Goal: Obtain resource: Download file/media

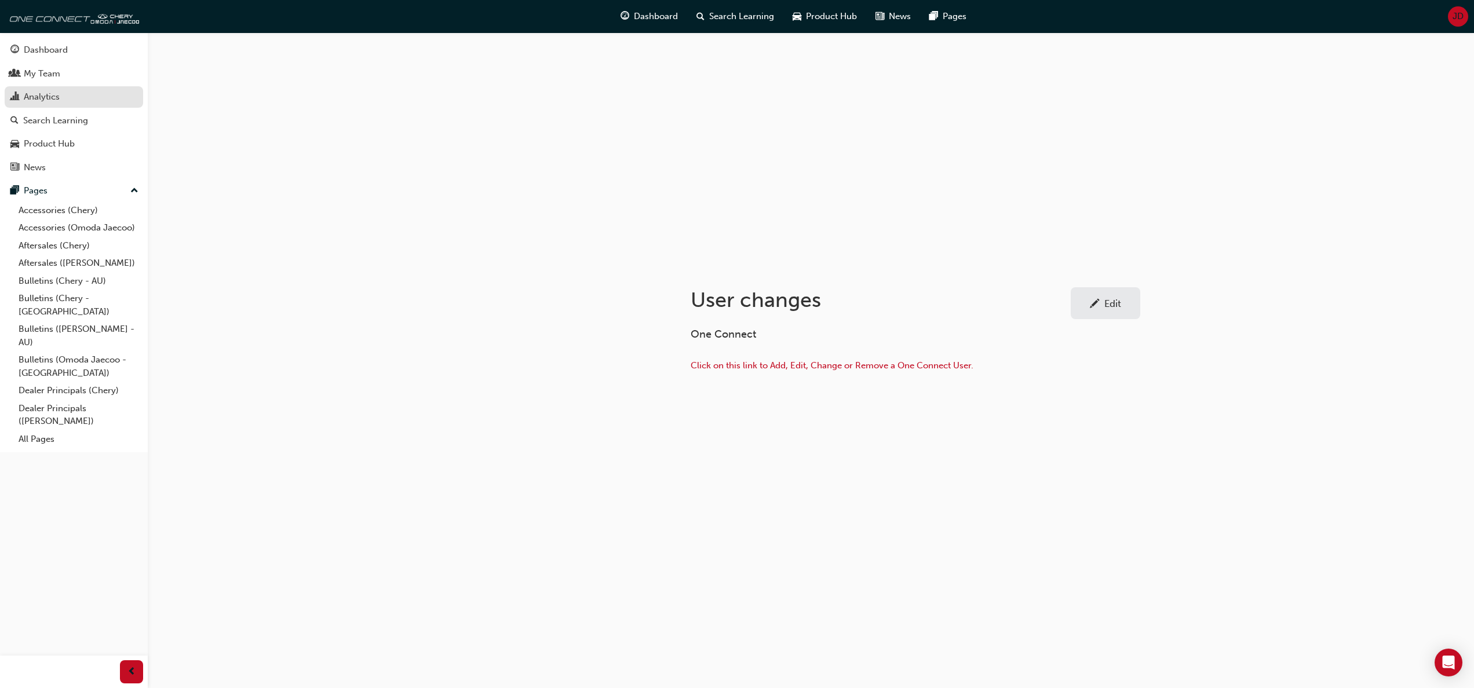
click at [38, 95] on div "Analytics" at bounding box center [42, 96] width 36 height 13
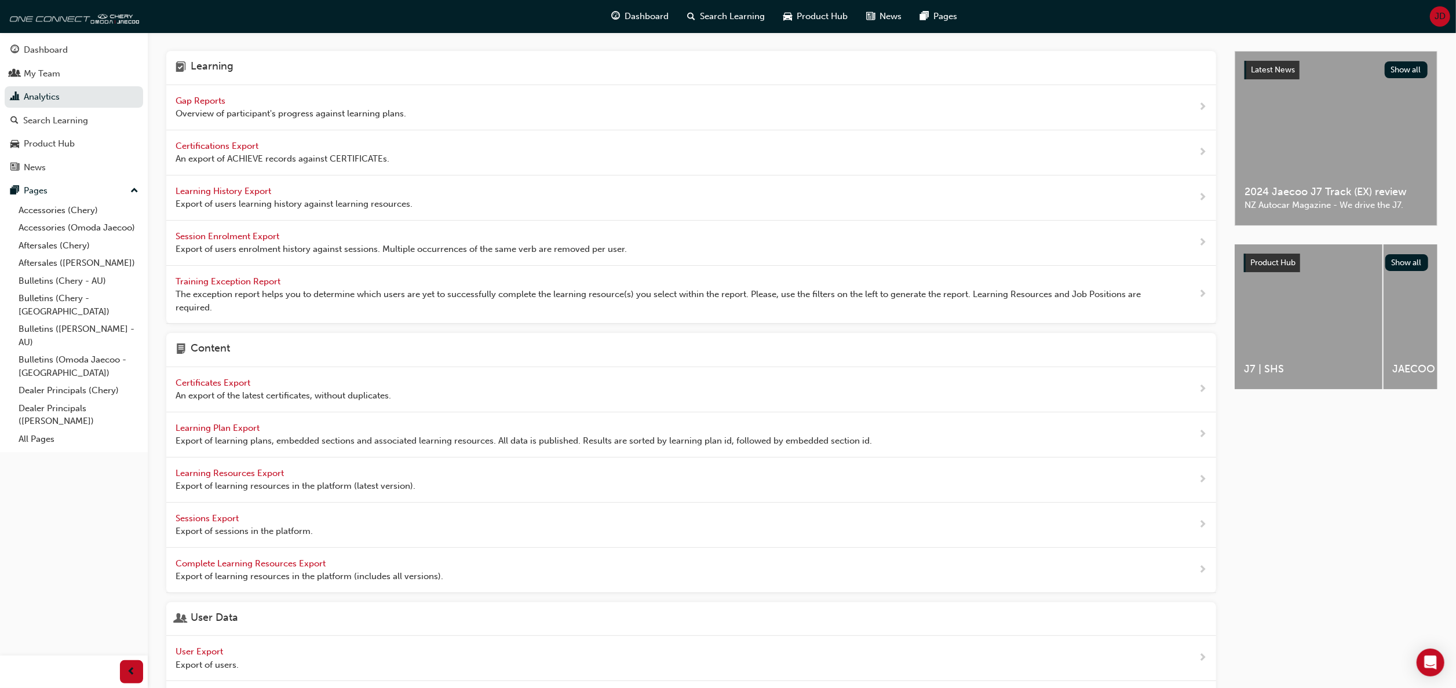
click at [241, 190] on span "Learning History Export" at bounding box center [225, 191] width 98 height 10
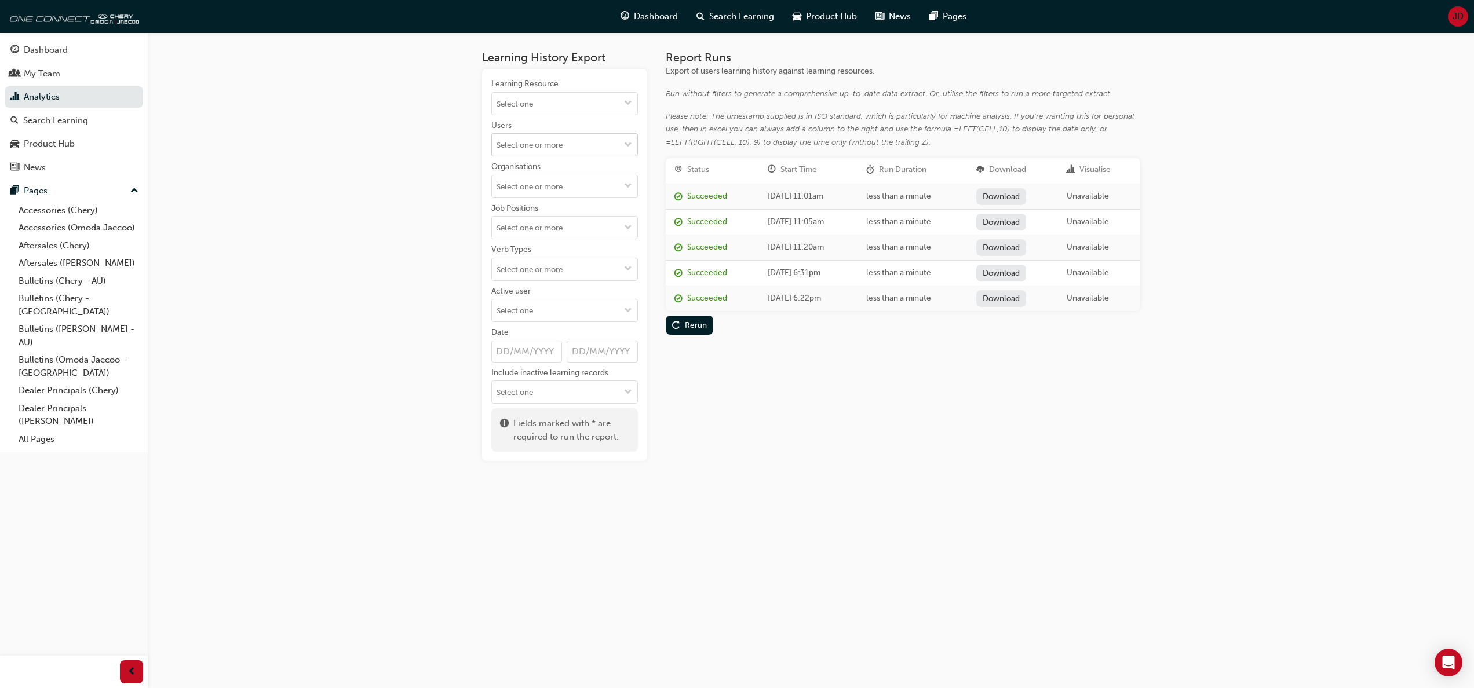
click at [626, 143] on span "down-icon" at bounding box center [628, 146] width 8 height 10
type input "m"
type input "Mac"
click at [534, 167] on li "[PERSON_NAME]" at bounding box center [564, 167] width 147 height 22
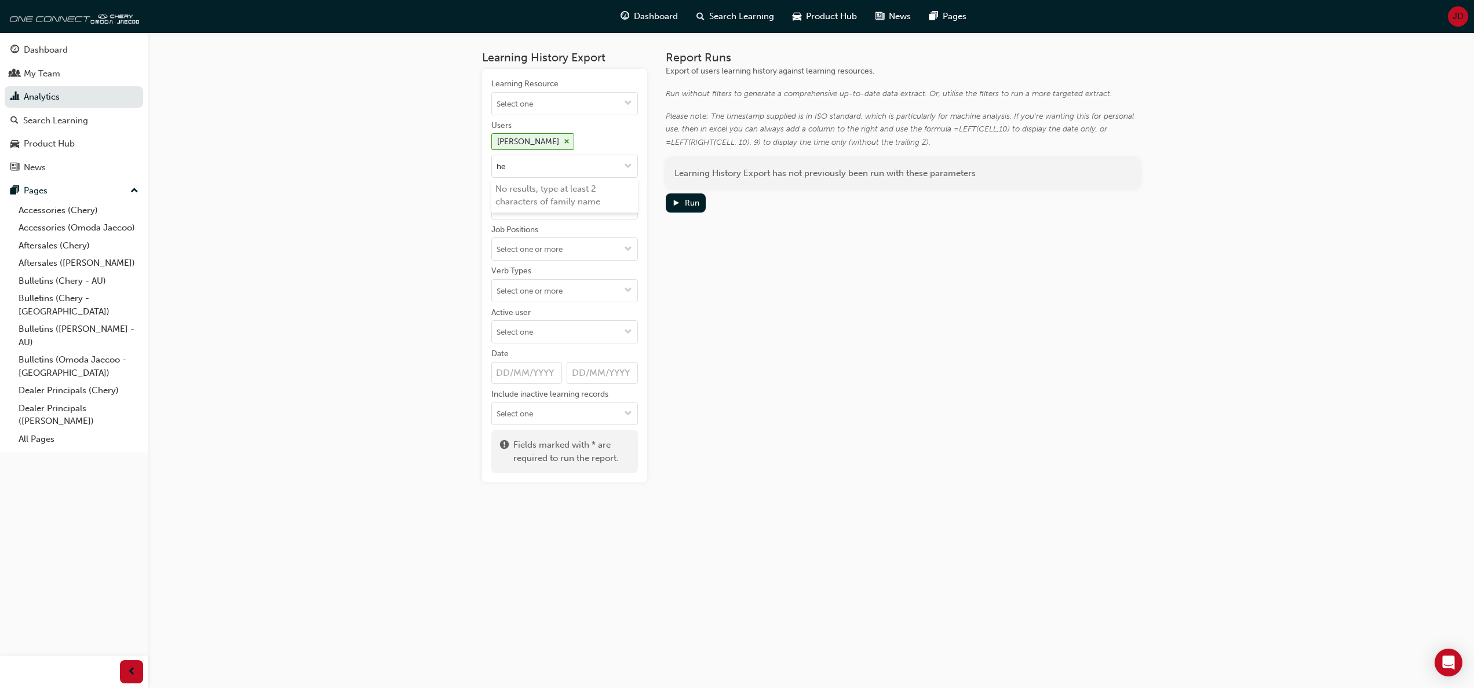
type input "hey"
click at [561, 191] on li "[PERSON_NAME]" at bounding box center [564, 189] width 147 height 22
type input "perr"
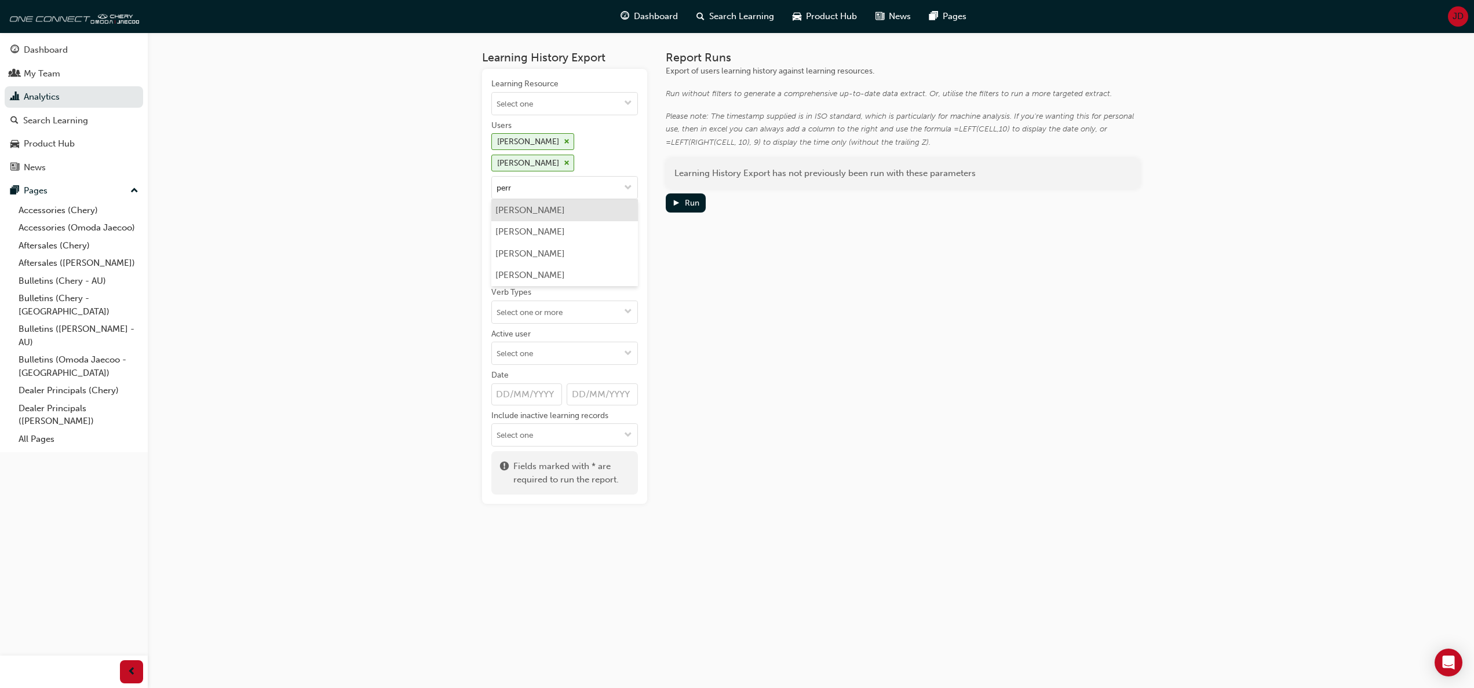
click at [535, 207] on li "[PERSON_NAME]" at bounding box center [564, 210] width 147 height 22
type input "angus"
click at [517, 221] on li "[PERSON_NAME]" at bounding box center [564, 232] width 147 height 22
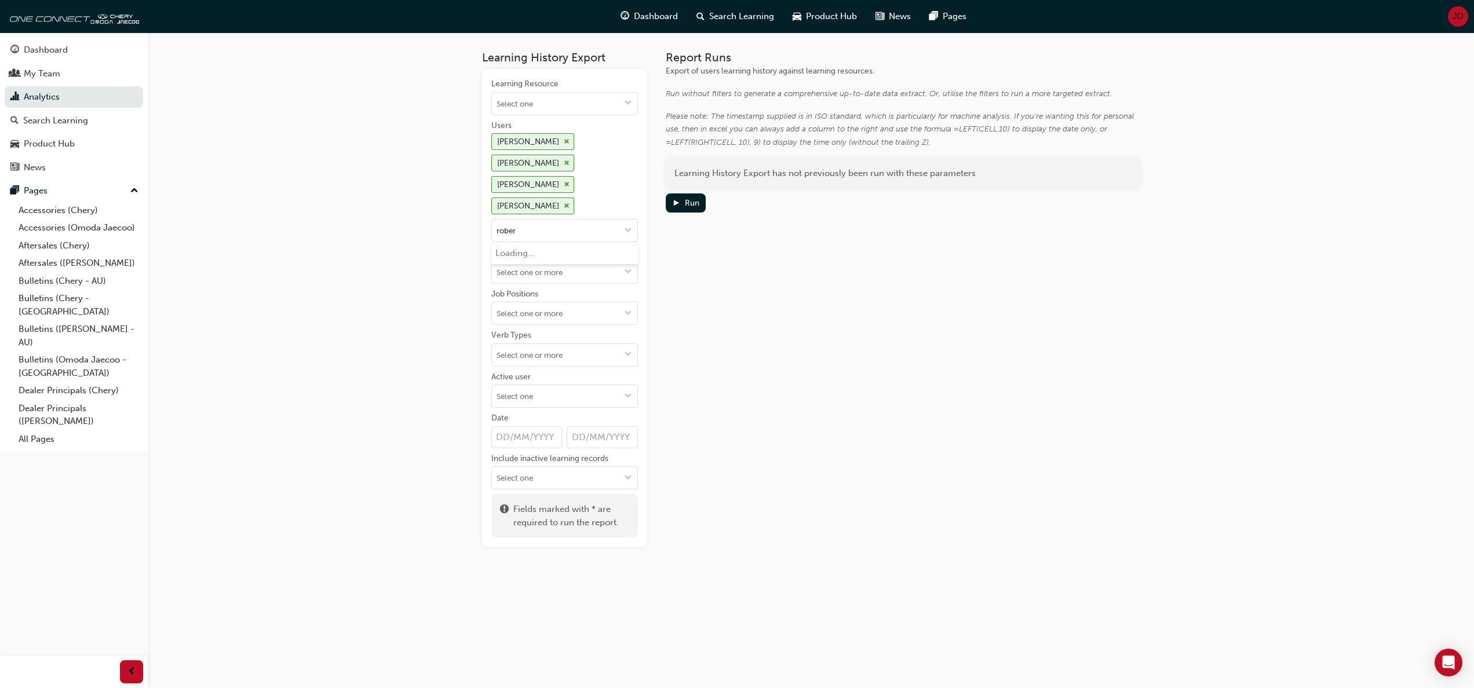
type input "[PERSON_NAME]"
click at [561, 395] on li "[PERSON_NAME]" at bounding box center [564, 406] width 147 height 22
type input "[PERSON_NAME]"
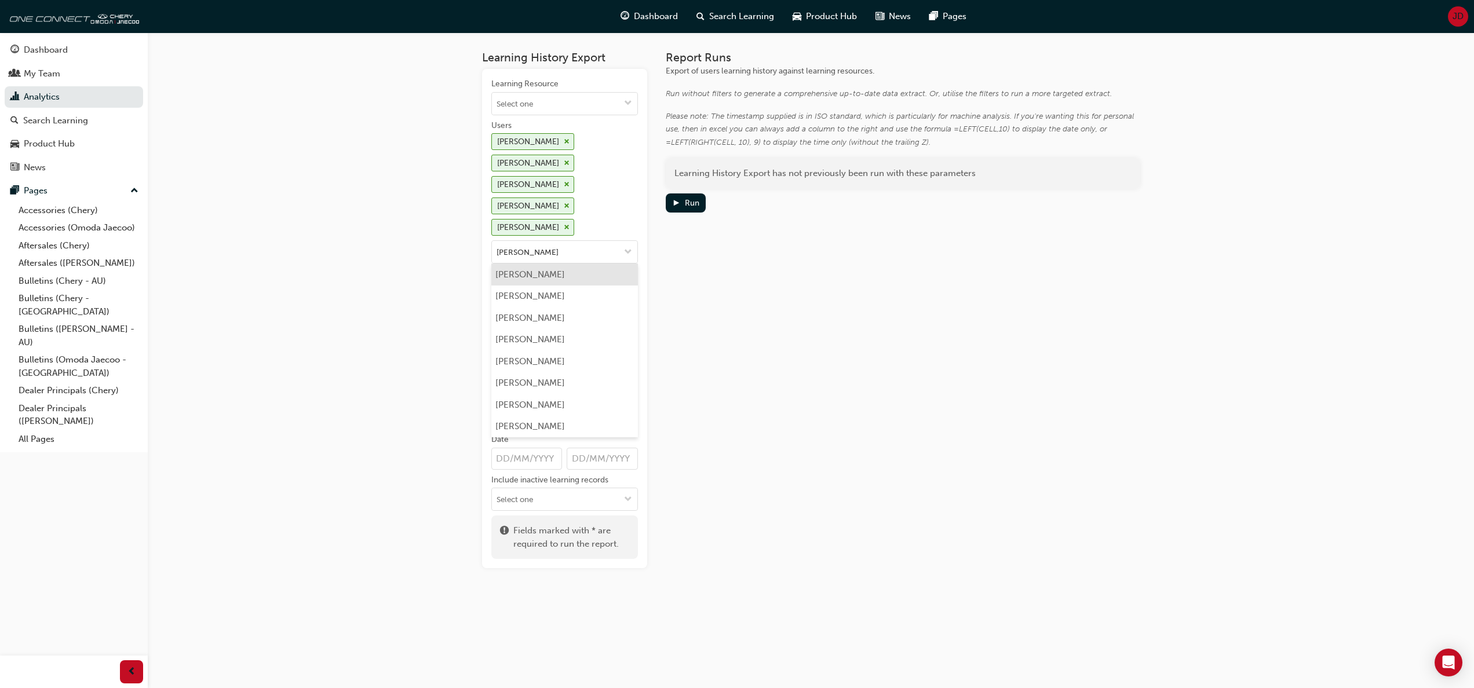
scroll to position [455, 0]
click at [524, 330] on li "[PERSON_NAME]" at bounding box center [564, 341] width 147 height 22
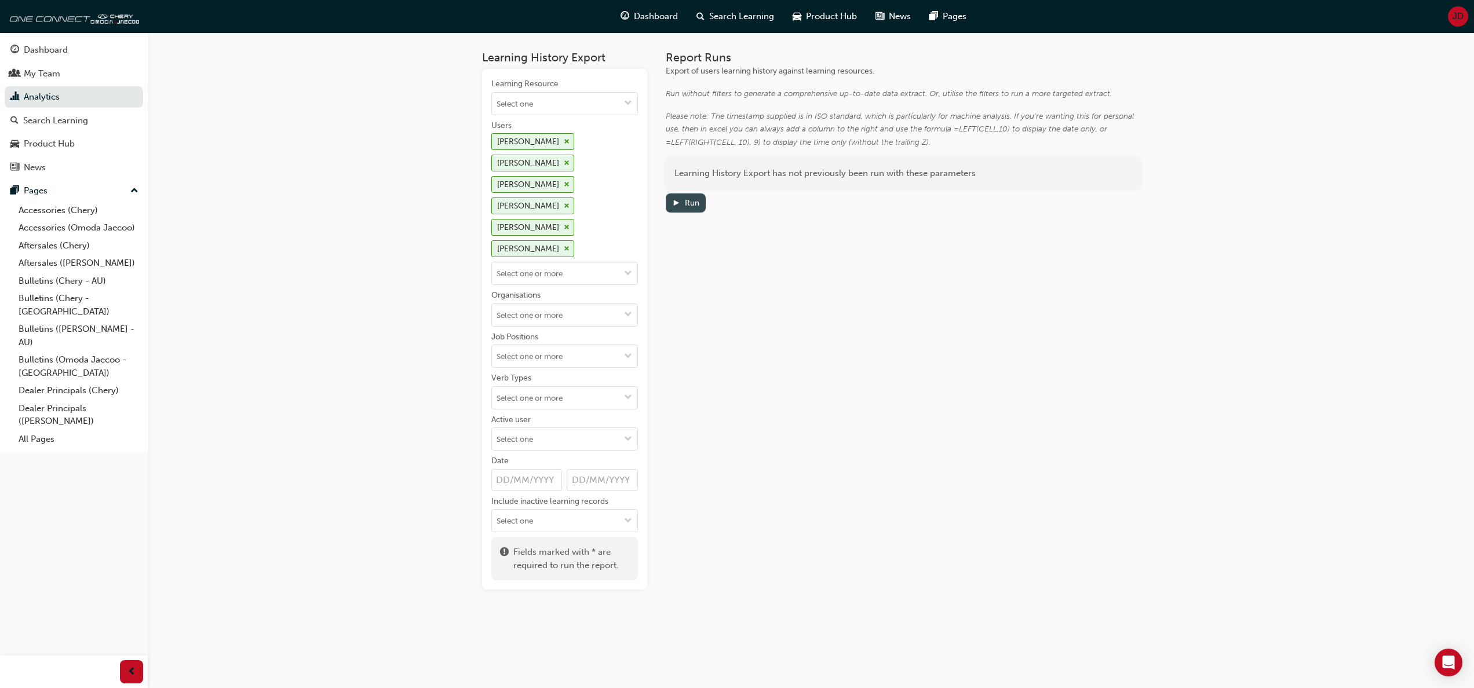
click at [688, 198] on div "Run" at bounding box center [685, 203] width 27 height 12
click at [1013, 195] on link "Download" at bounding box center [1000, 196] width 50 height 17
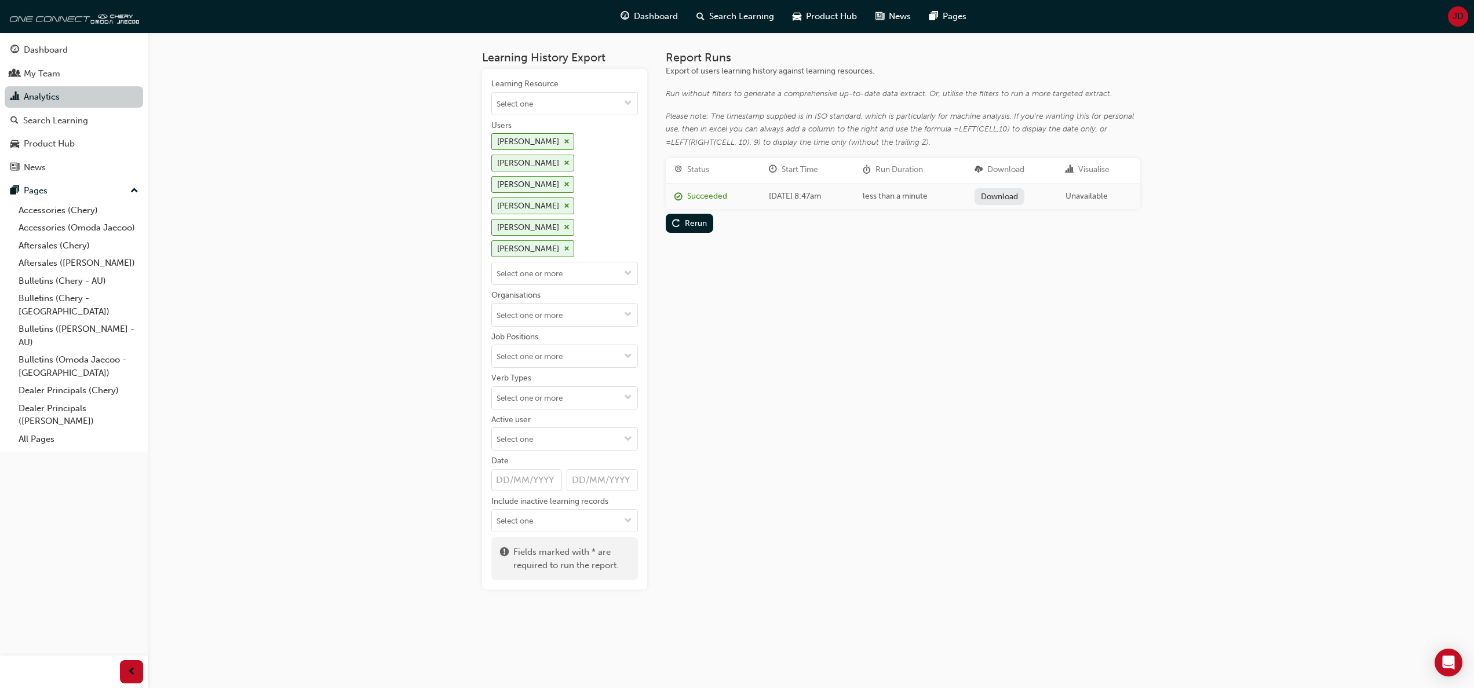
click at [65, 96] on link "Analytics" at bounding box center [74, 96] width 138 height 21
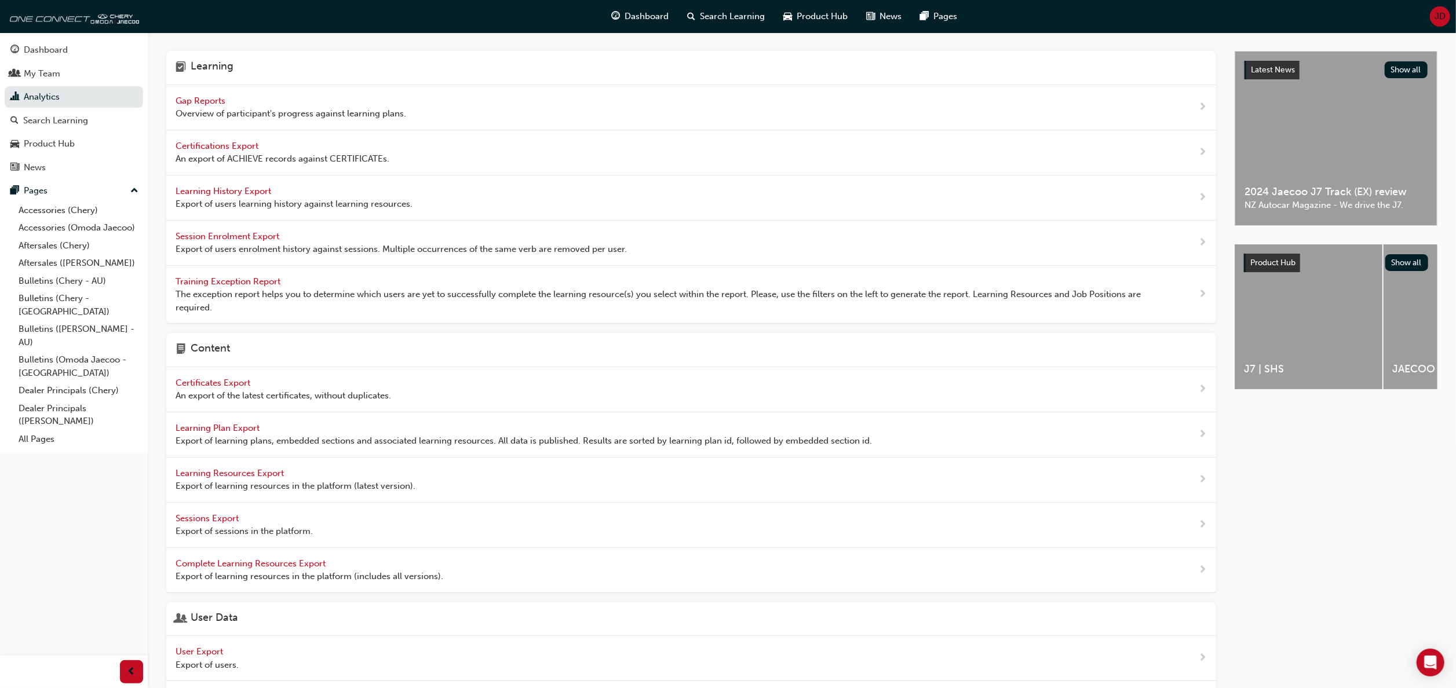
click at [198, 103] on span "Gap Reports" at bounding box center [202, 101] width 52 height 10
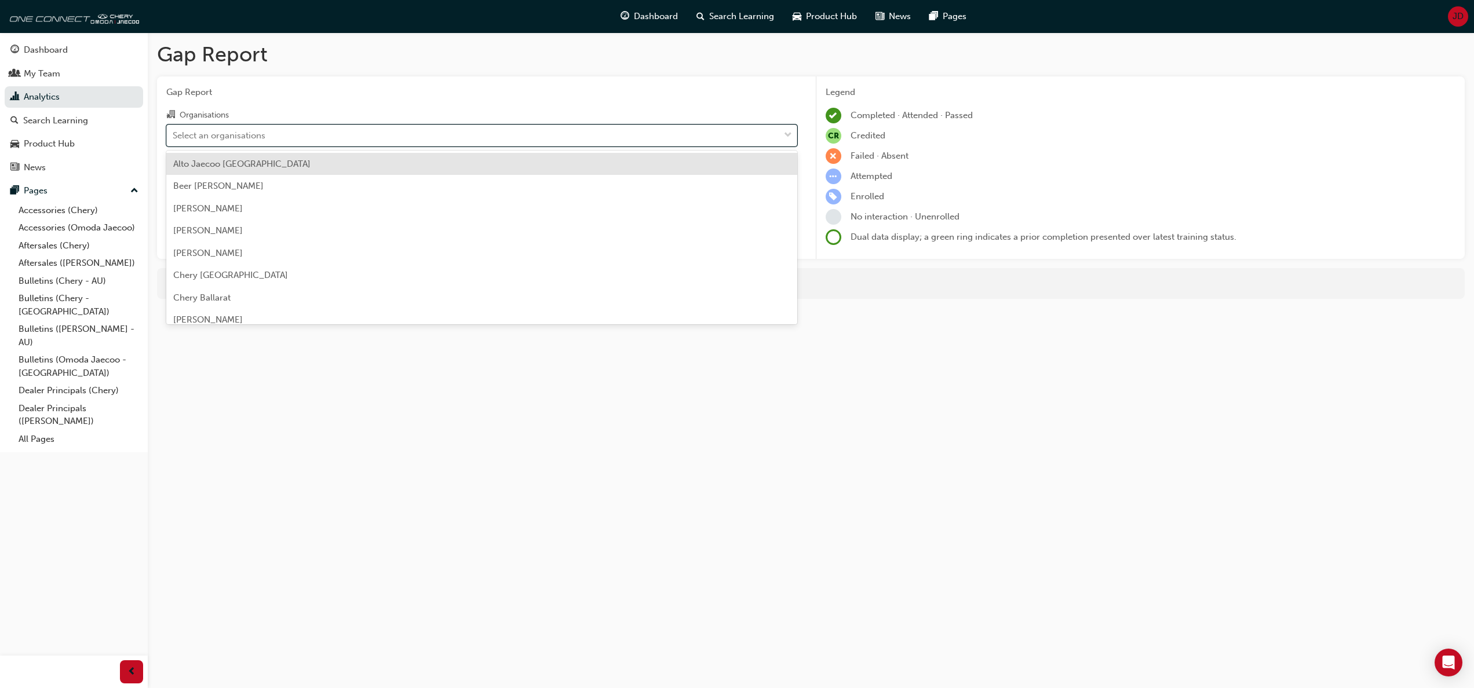
click at [787, 132] on span "down-icon" at bounding box center [788, 135] width 8 height 15
click at [174, 132] on input "Organisations option Alto Jaecoo [GEOGRAPHIC_DATA] focused, 1 of 155. 155 resul…" at bounding box center [173, 135] width 1 height 10
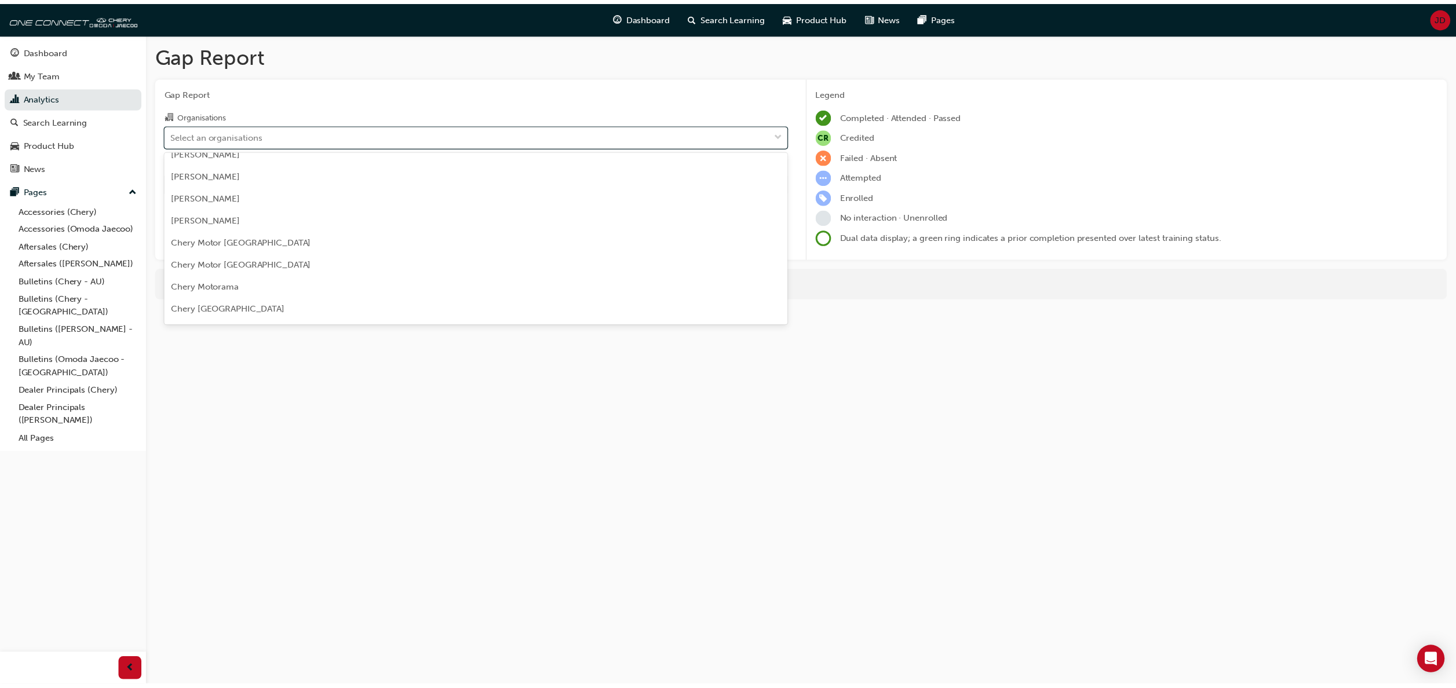
scroll to position [1275, 0]
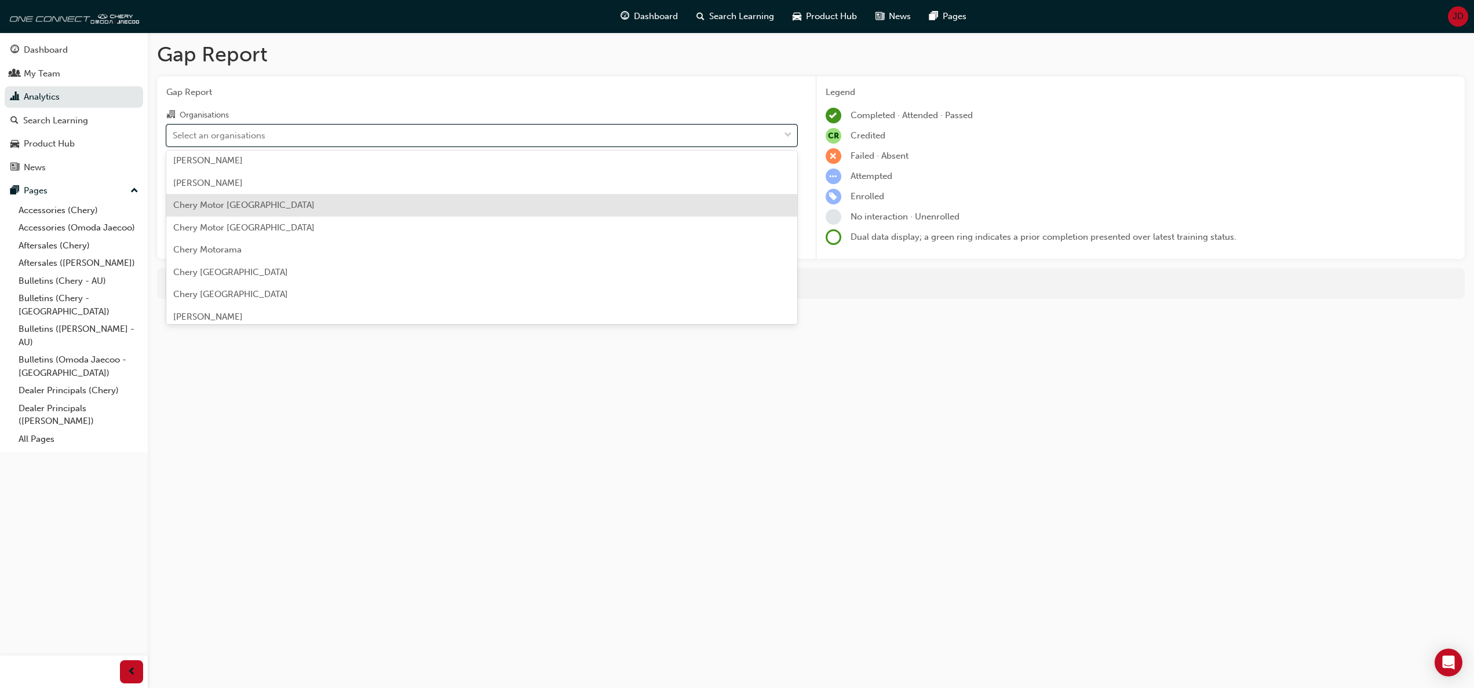
click at [204, 207] on span "Chery Motor [GEOGRAPHIC_DATA]" at bounding box center [243, 205] width 141 height 10
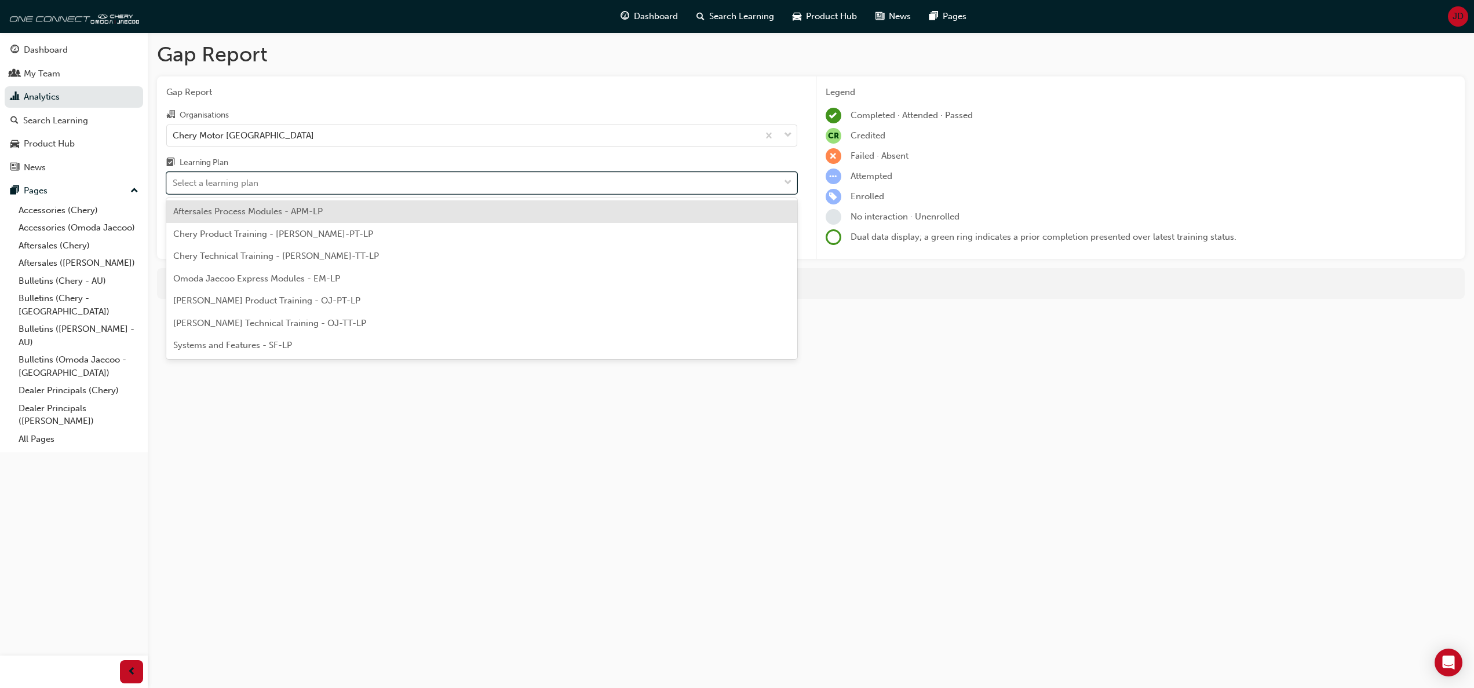
click at [788, 182] on span "down-icon" at bounding box center [788, 183] width 8 height 15
click at [174, 182] on input "Learning Plan option Aftersales Process Modules - APM-LP focused, 1 of 7. 7 res…" at bounding box center [173, 183] width 1 height 10
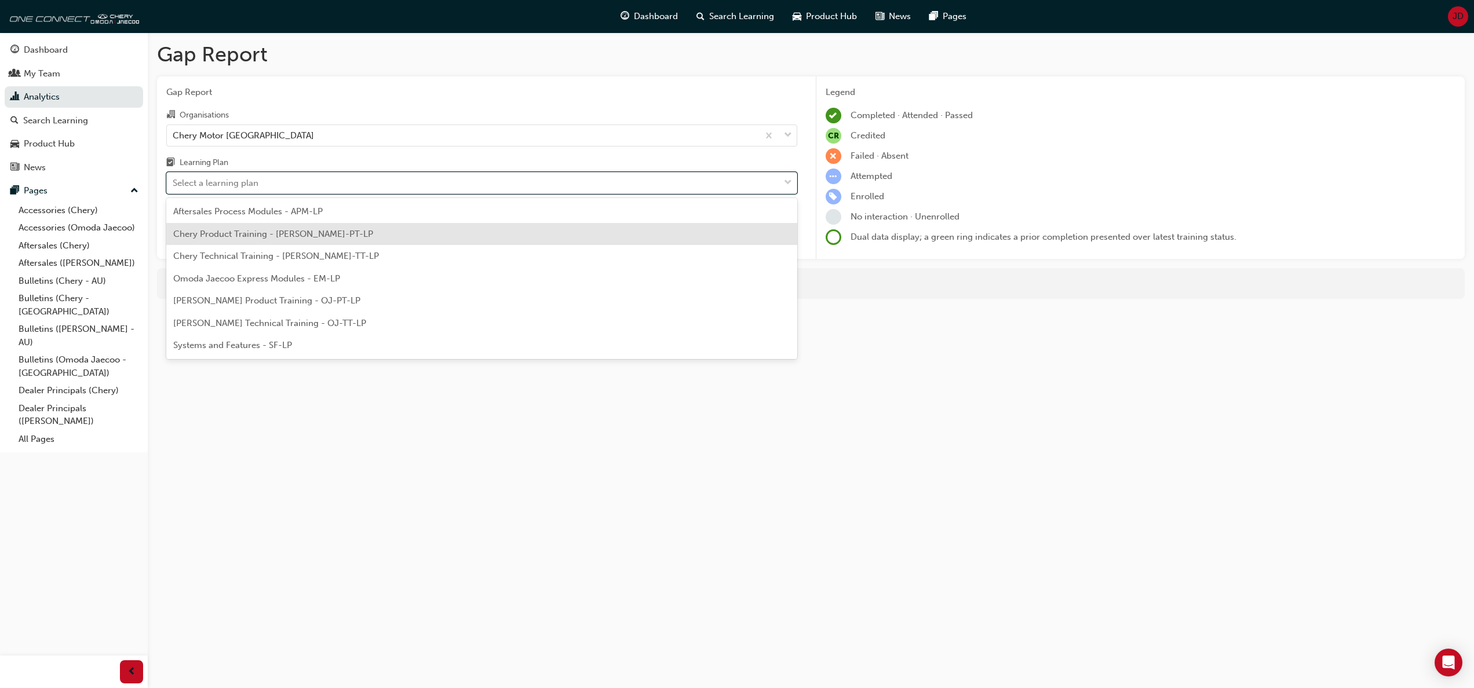
click at [308, 237] on span "Chery Product Training - [PERSON_NAME]-PT-LP" at bounding box center [273, 234] width 200 height 10
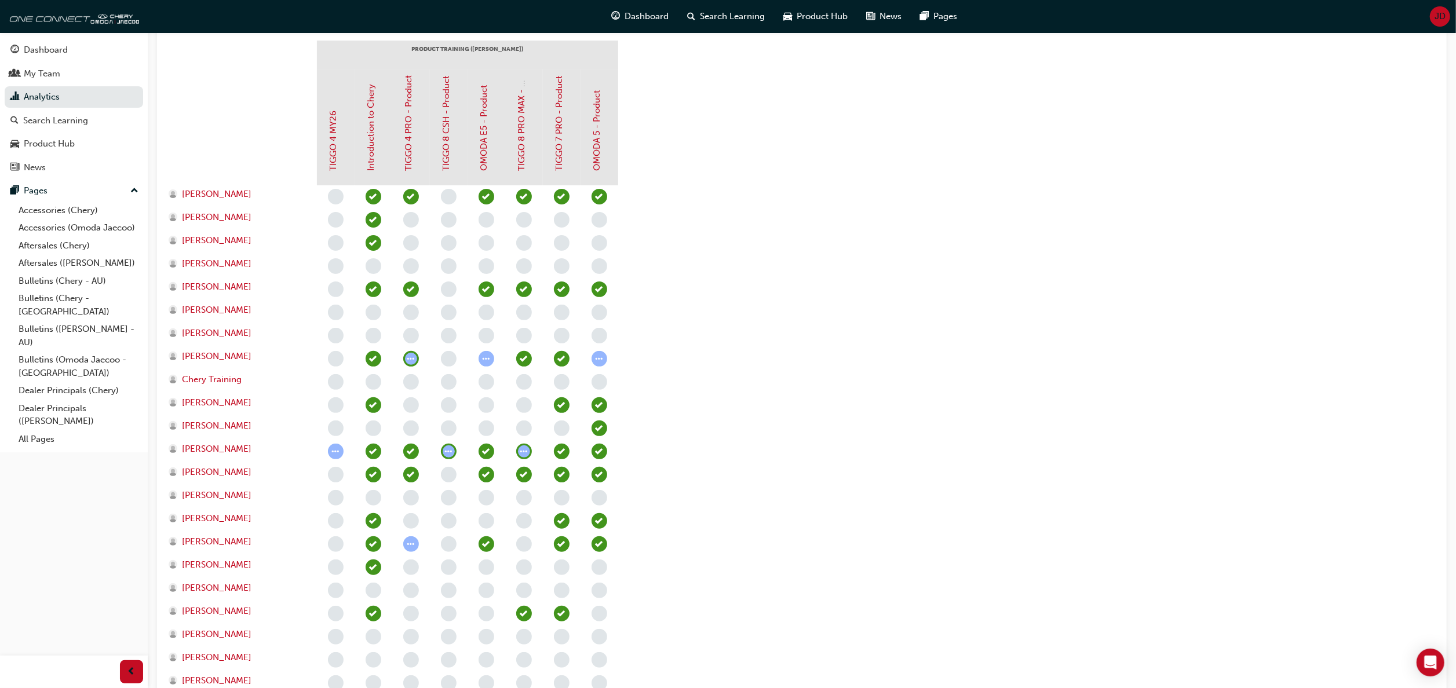
scroll to position [232, 0]
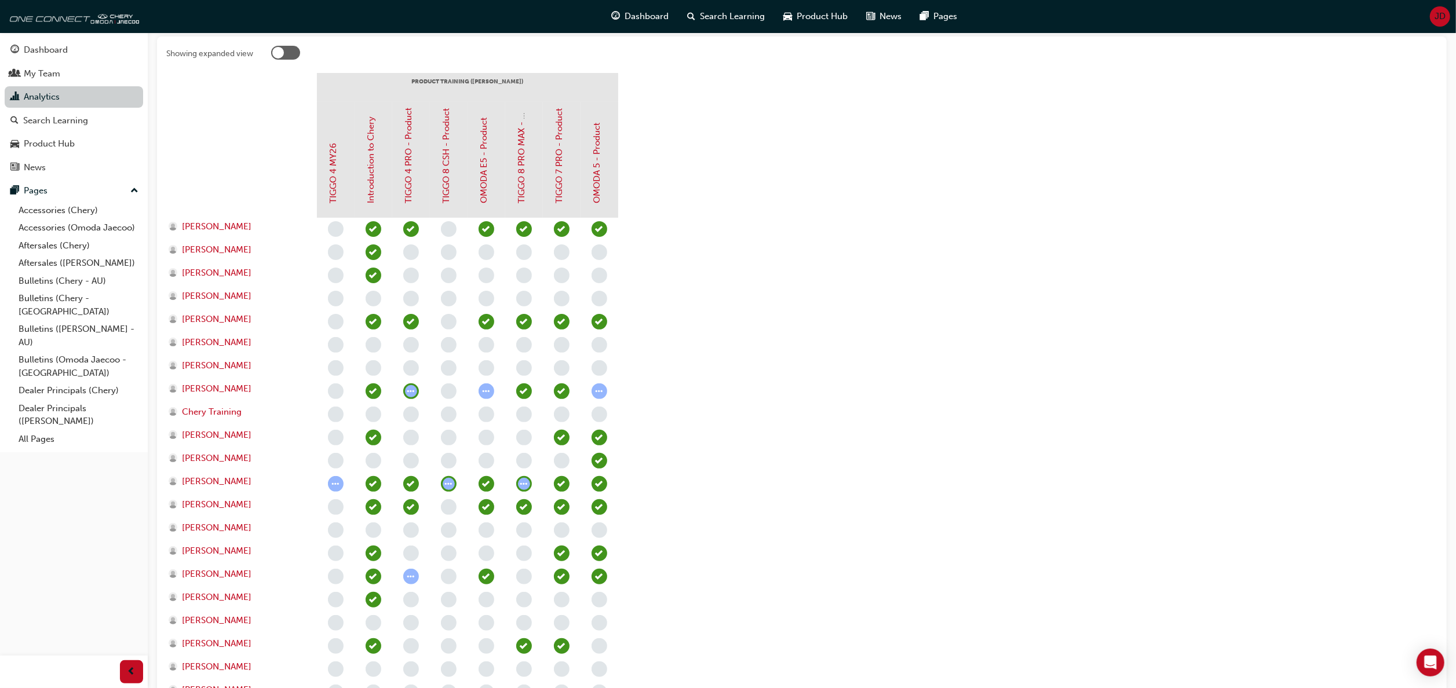
click at [57, 93] on link "Analytics" at bounding box center [74, 96] width 138 height 21
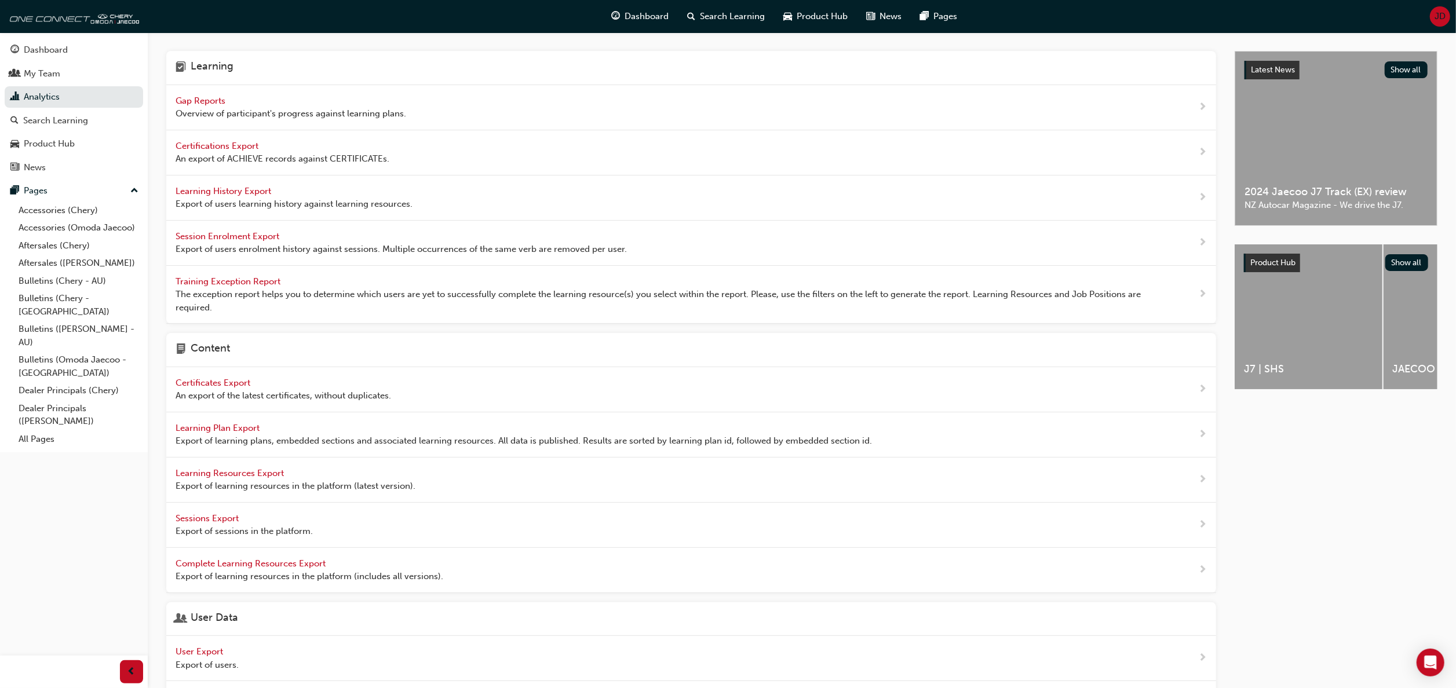
click at [209, 99] on span "Gap Reports" at bounding box center [202, 101] width 52 height 10
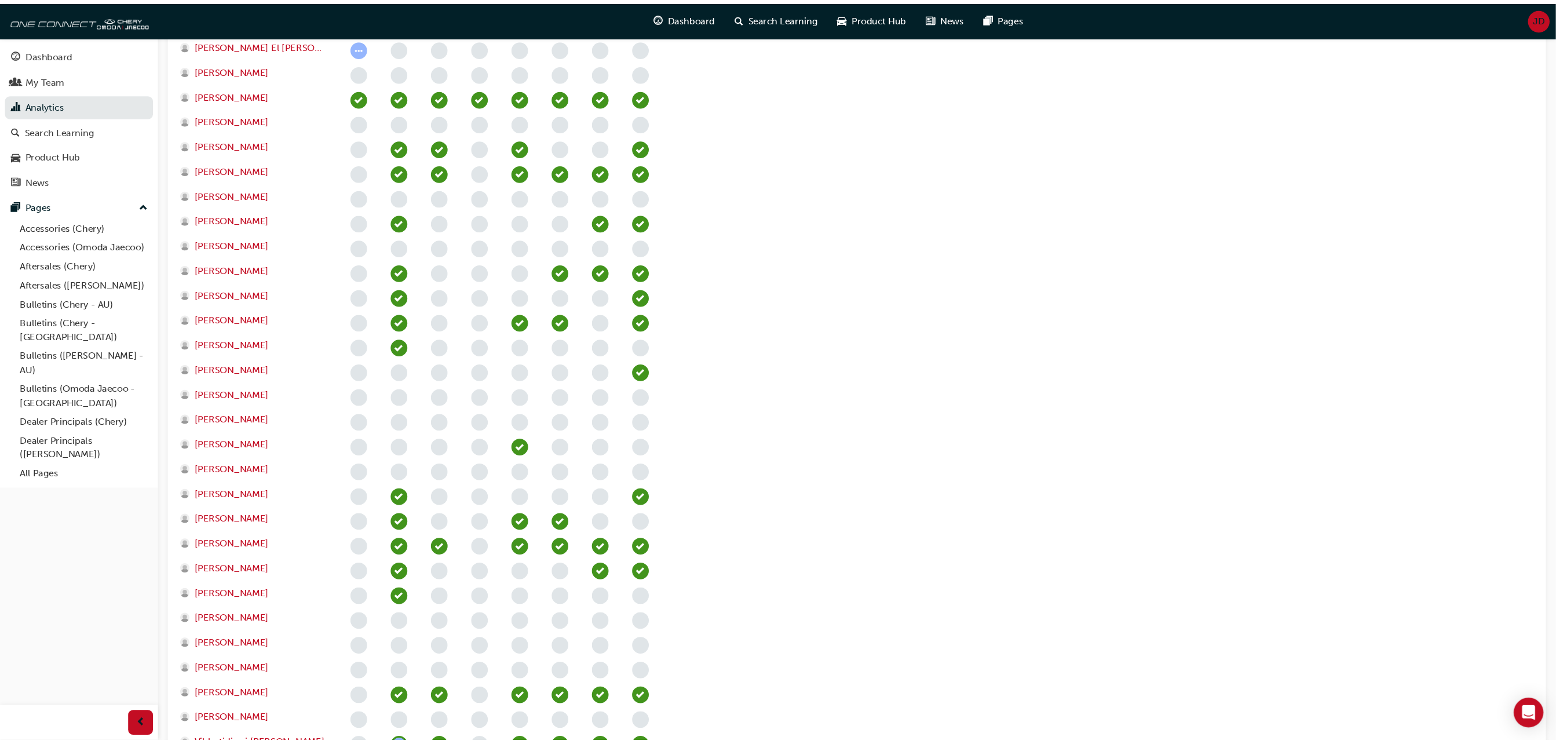
scroll to position [917, 0]
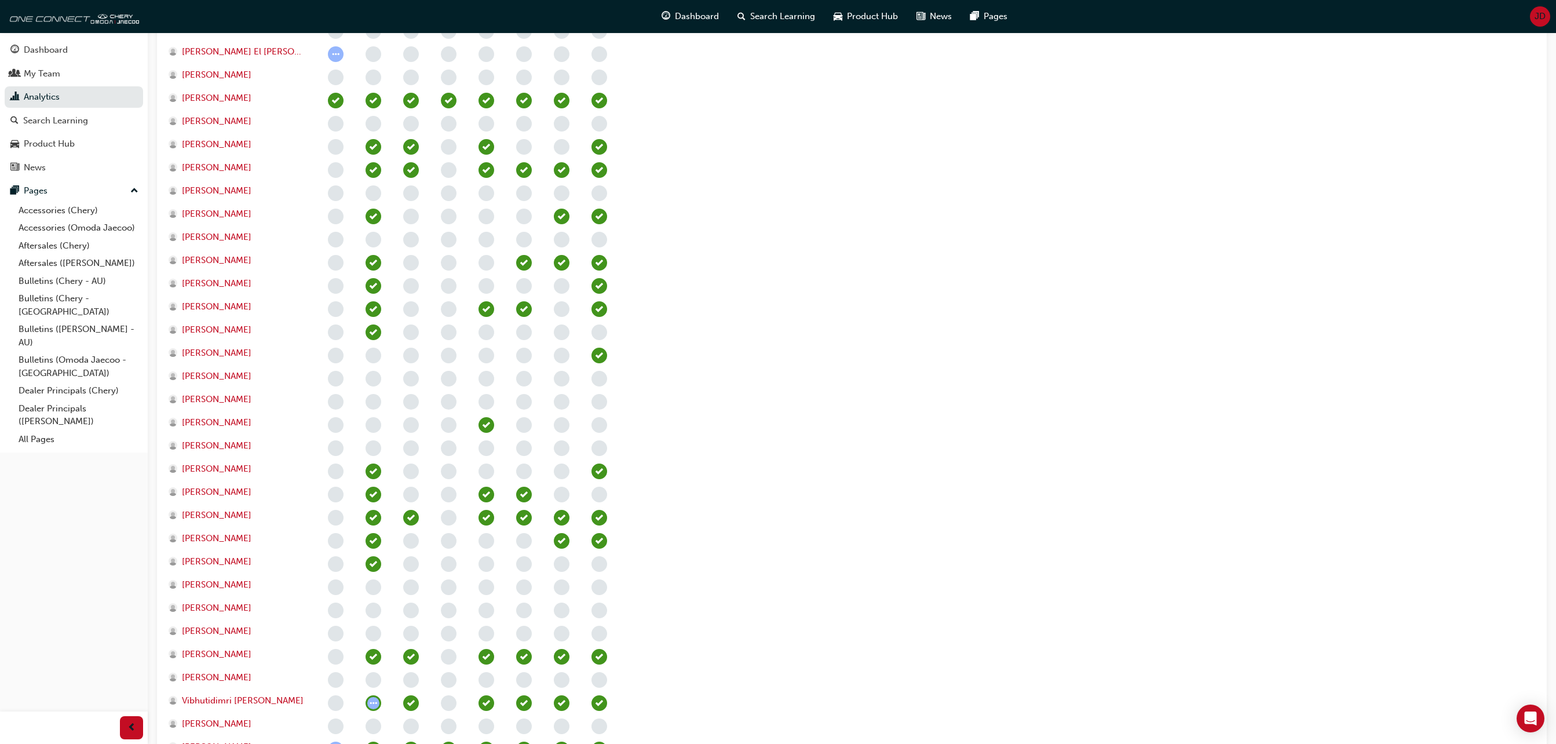
click at [1456, 10] on span "JD" at bounding box center [1540, 16] width 11 height 13
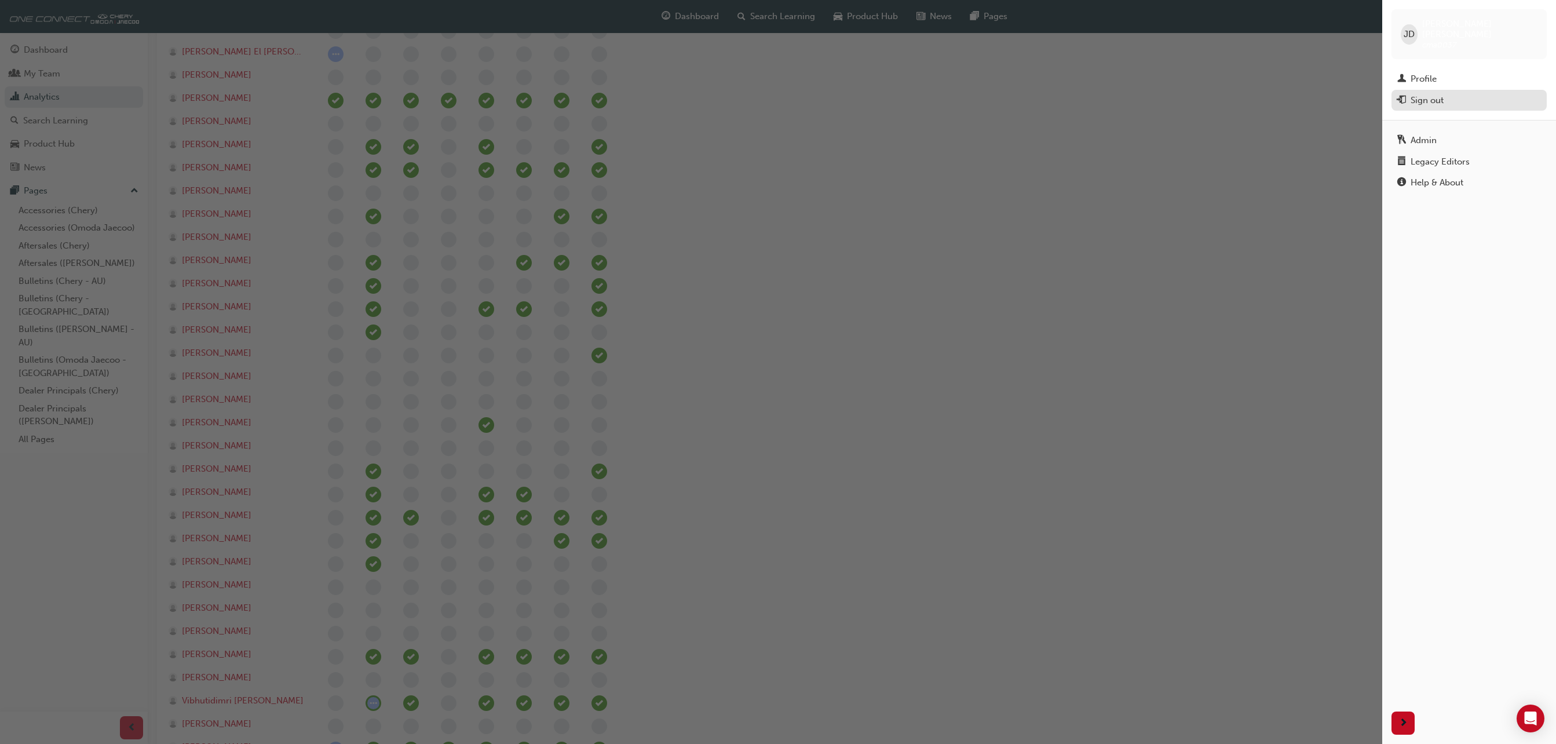
click at [1456, 93] on div "Sign out" at bounding box center [1470, 100] width 144 height 14
